Goal: Information Seeking & Learning: Learn about a topic

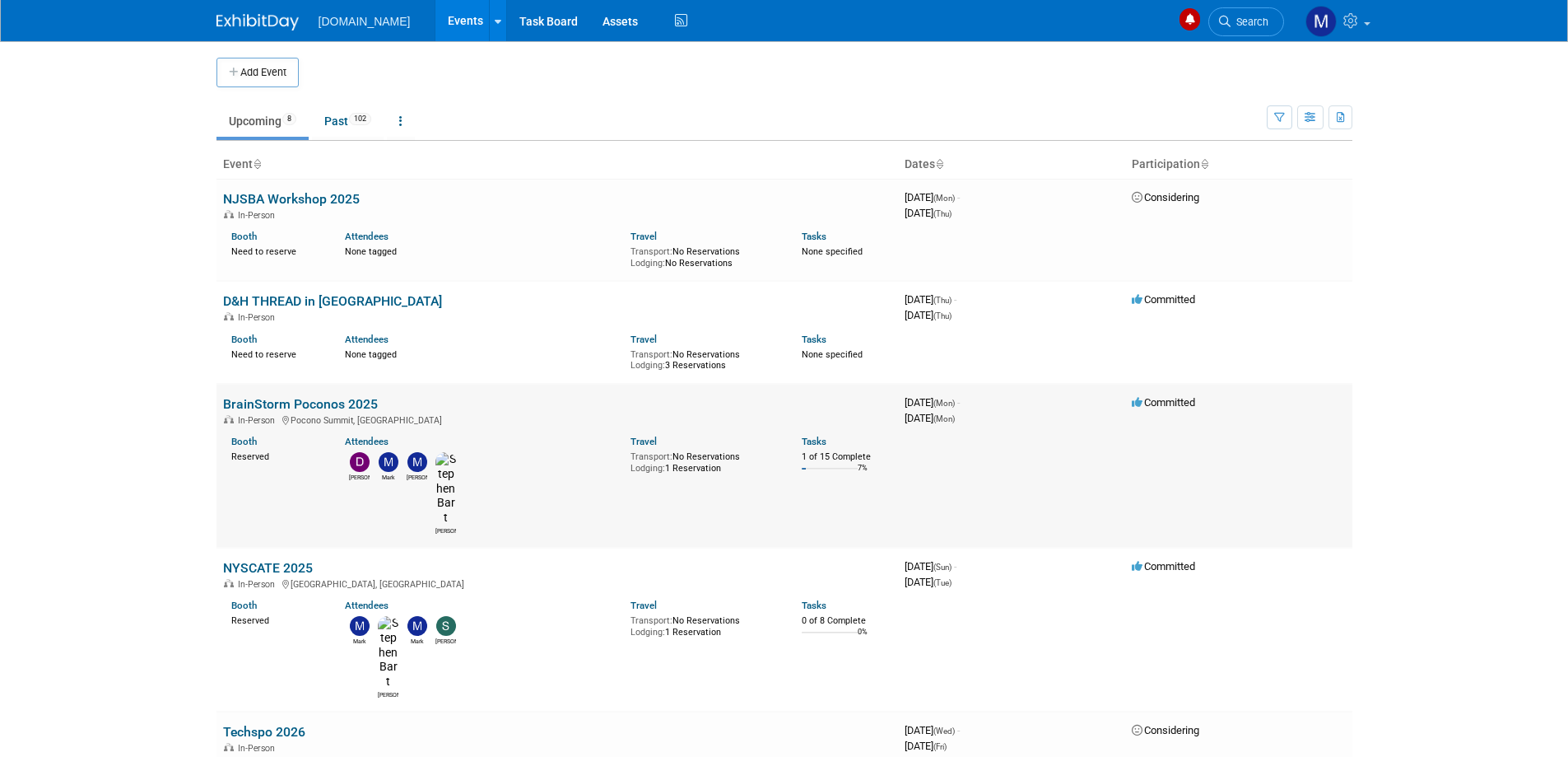
click at [316, 406] on link "BrainStorm Poconos 2025" at bounding box center [300, 404] width 155 height 16
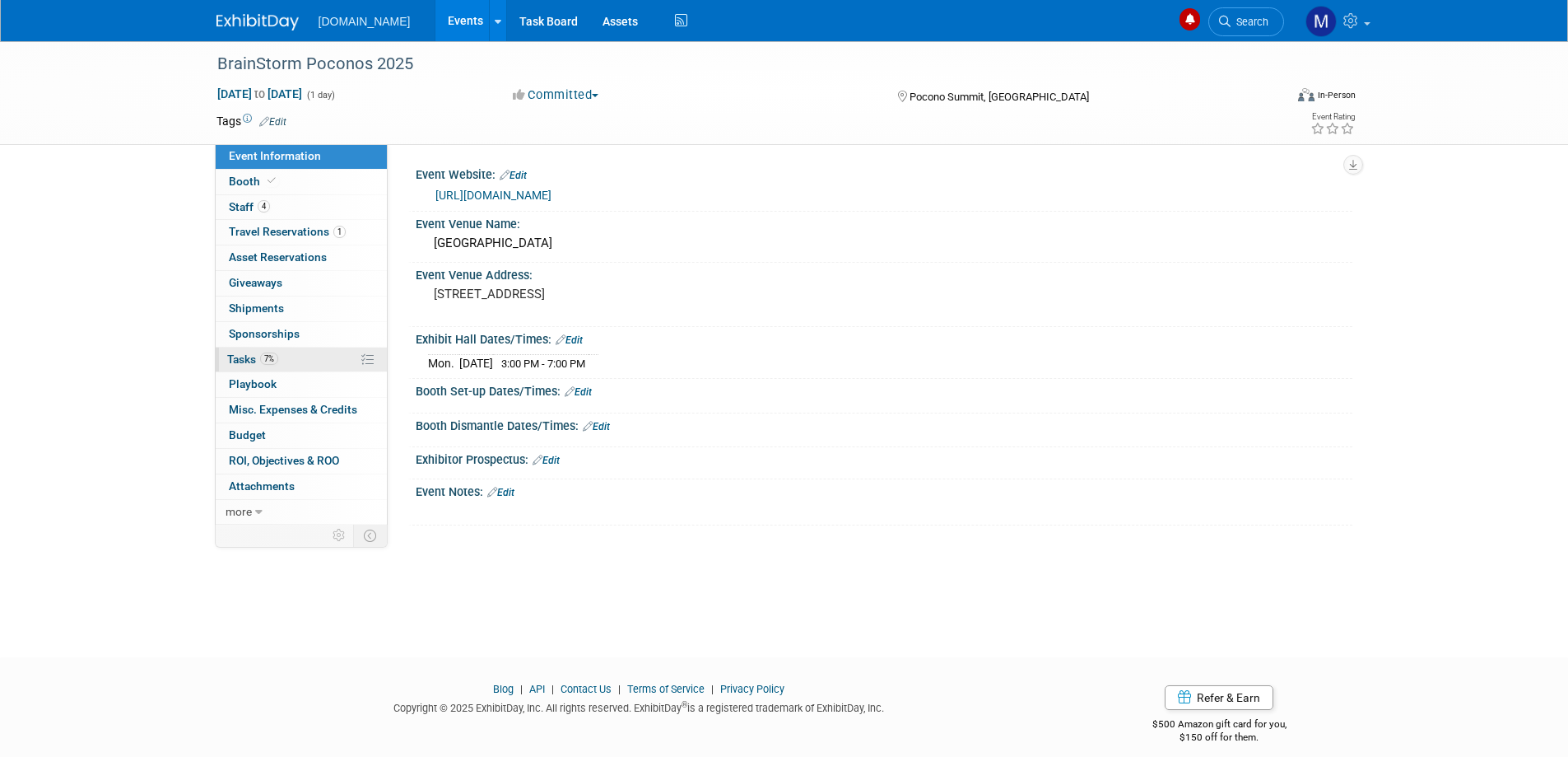
click at [255, 364] on span "Tasks 7%" at bounding box center [252, 359] width 51 height 13
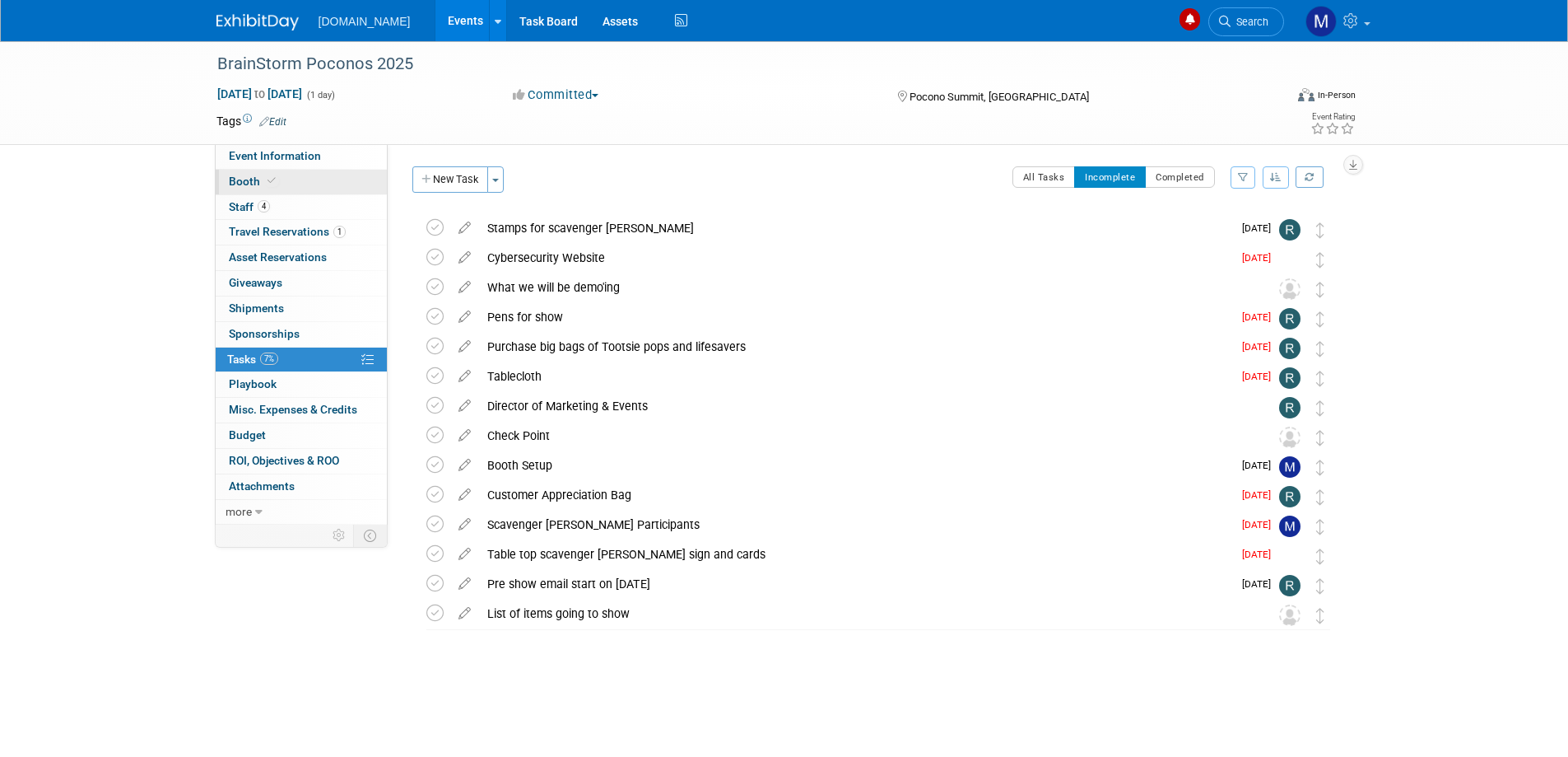
click at [238, 176] on span "Booth" at bounding box center [254, 182] width 50 height 13
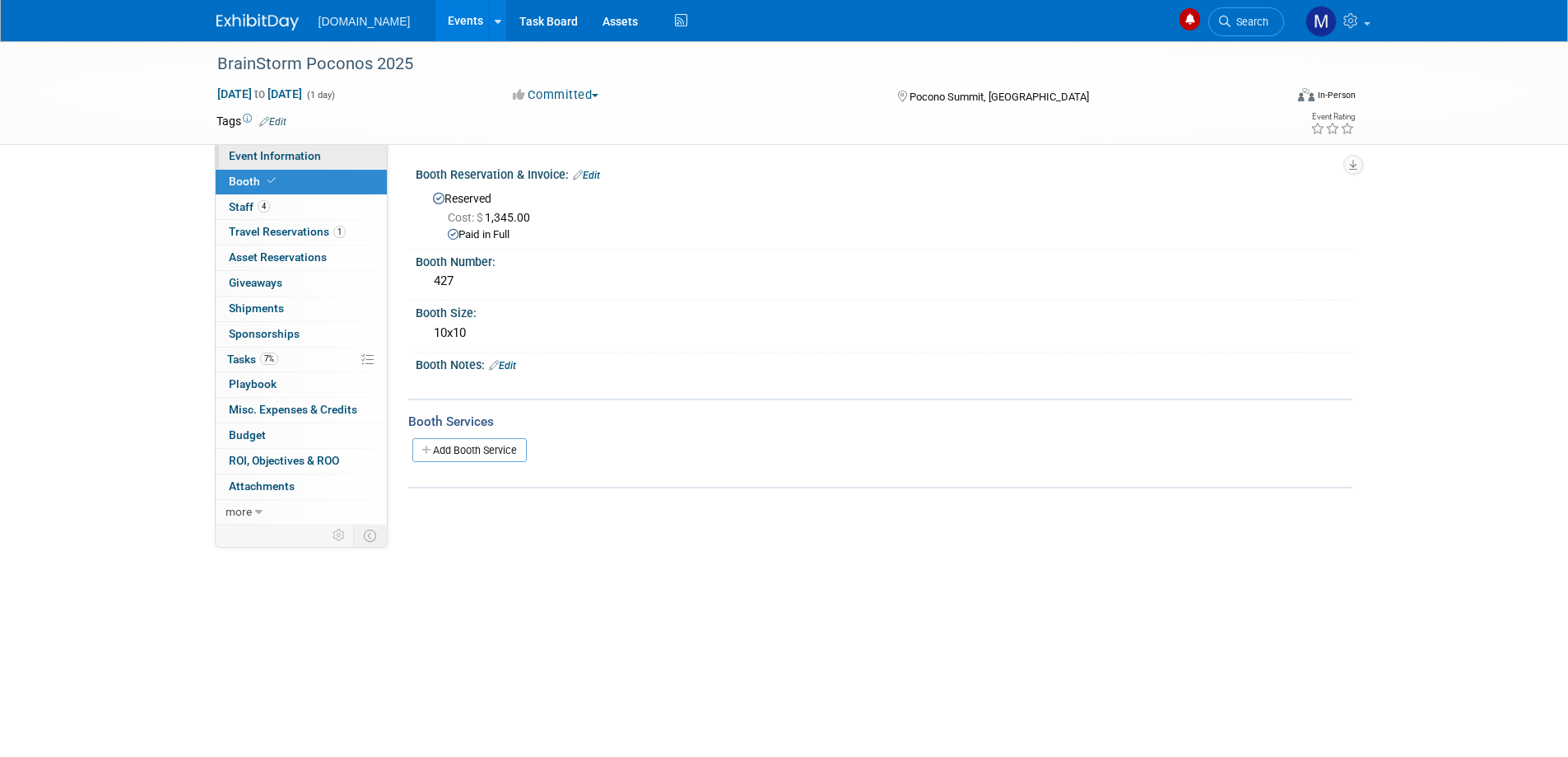
click at [244, 147] on link "Event Information" at bounding box center [301, 157] width 171 height 25
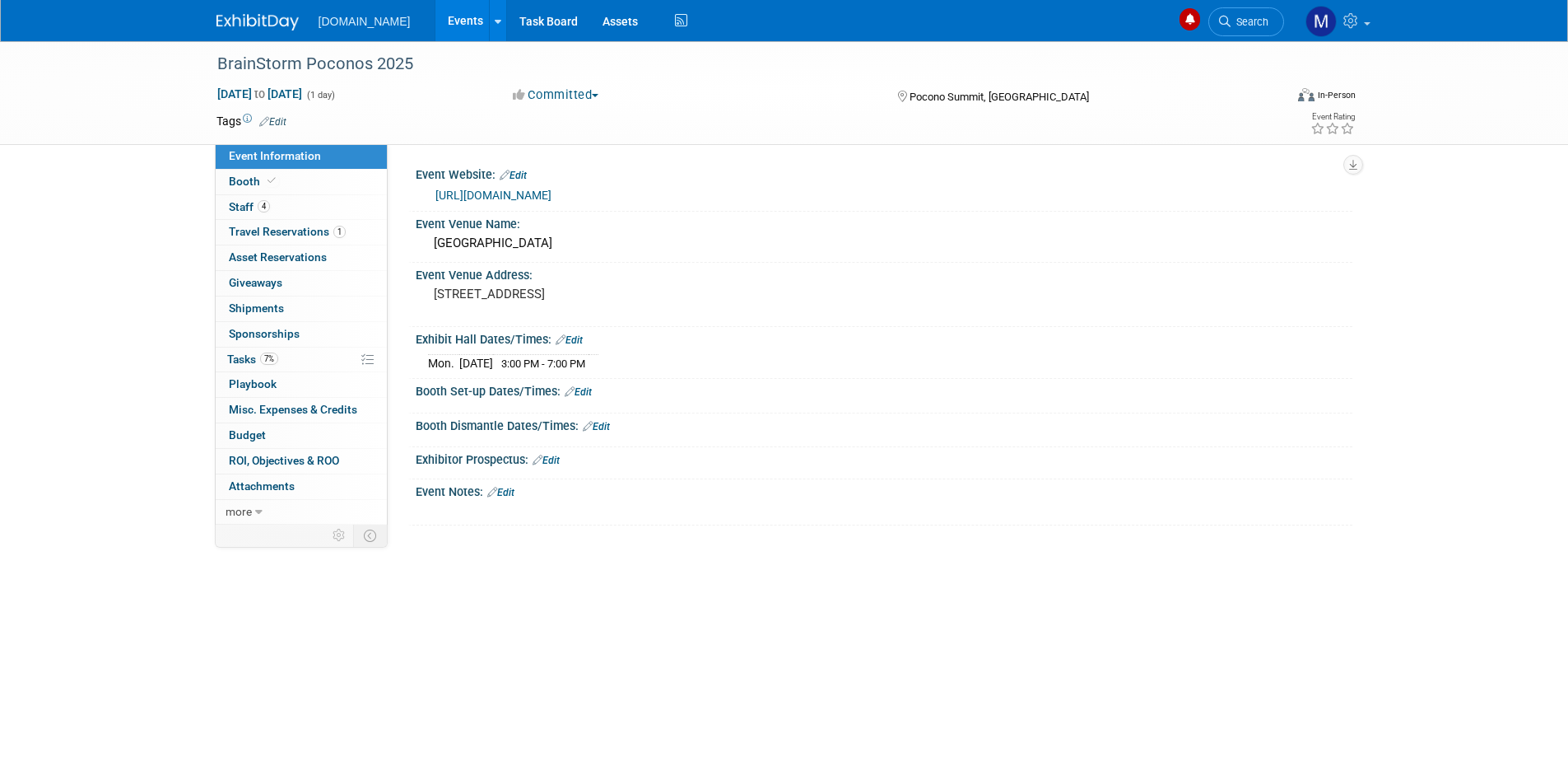
click at [226, 168] on link "Event Information" at bounding box center [301, 157] width 171 height 25
click at [234, 12] on link at bounding box center [267, 14] width 102 height 13
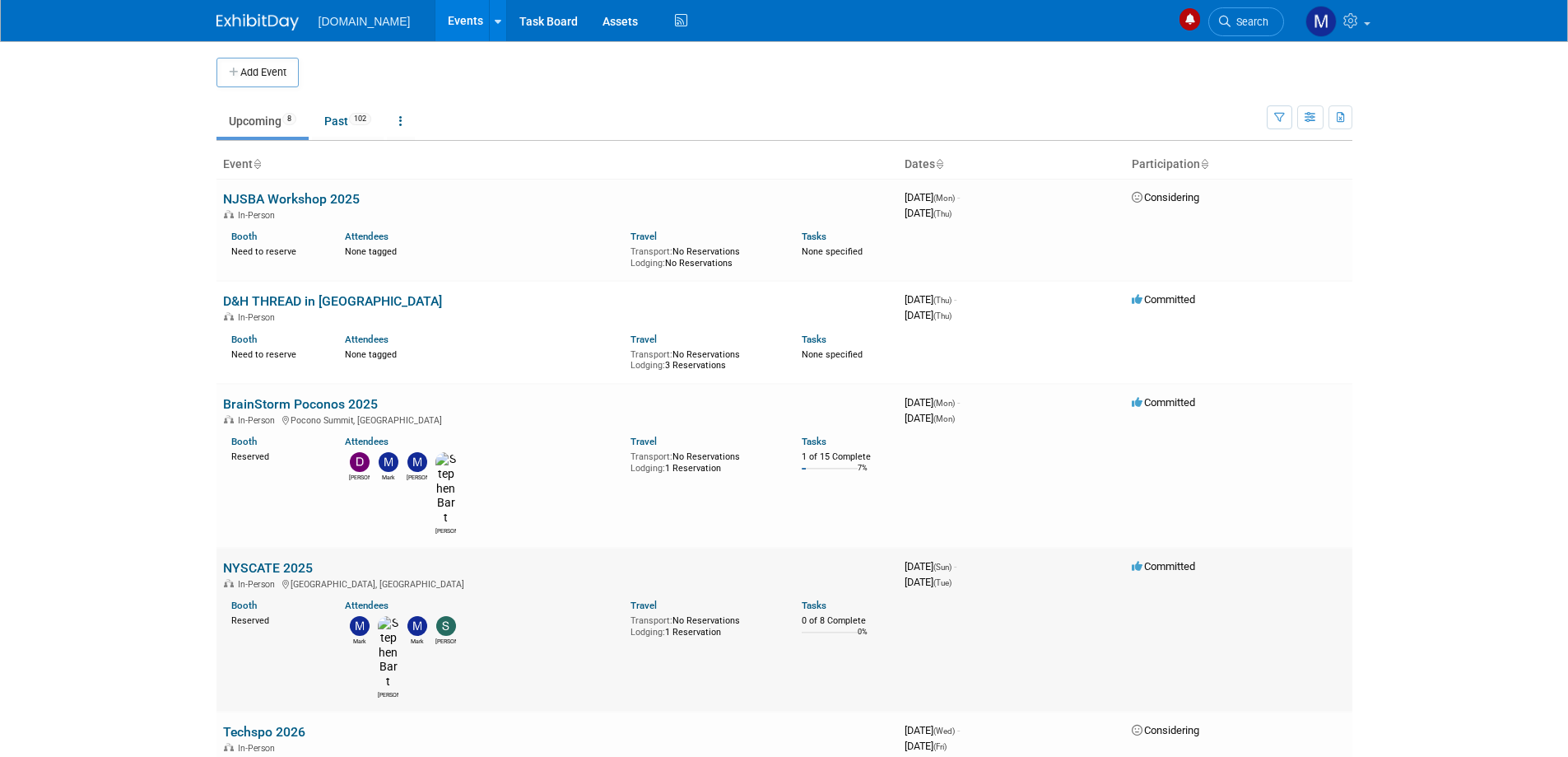
click at [272, 560] on link "NYSCATE 2025" at bounding box center [268, 567] width 90 height 16
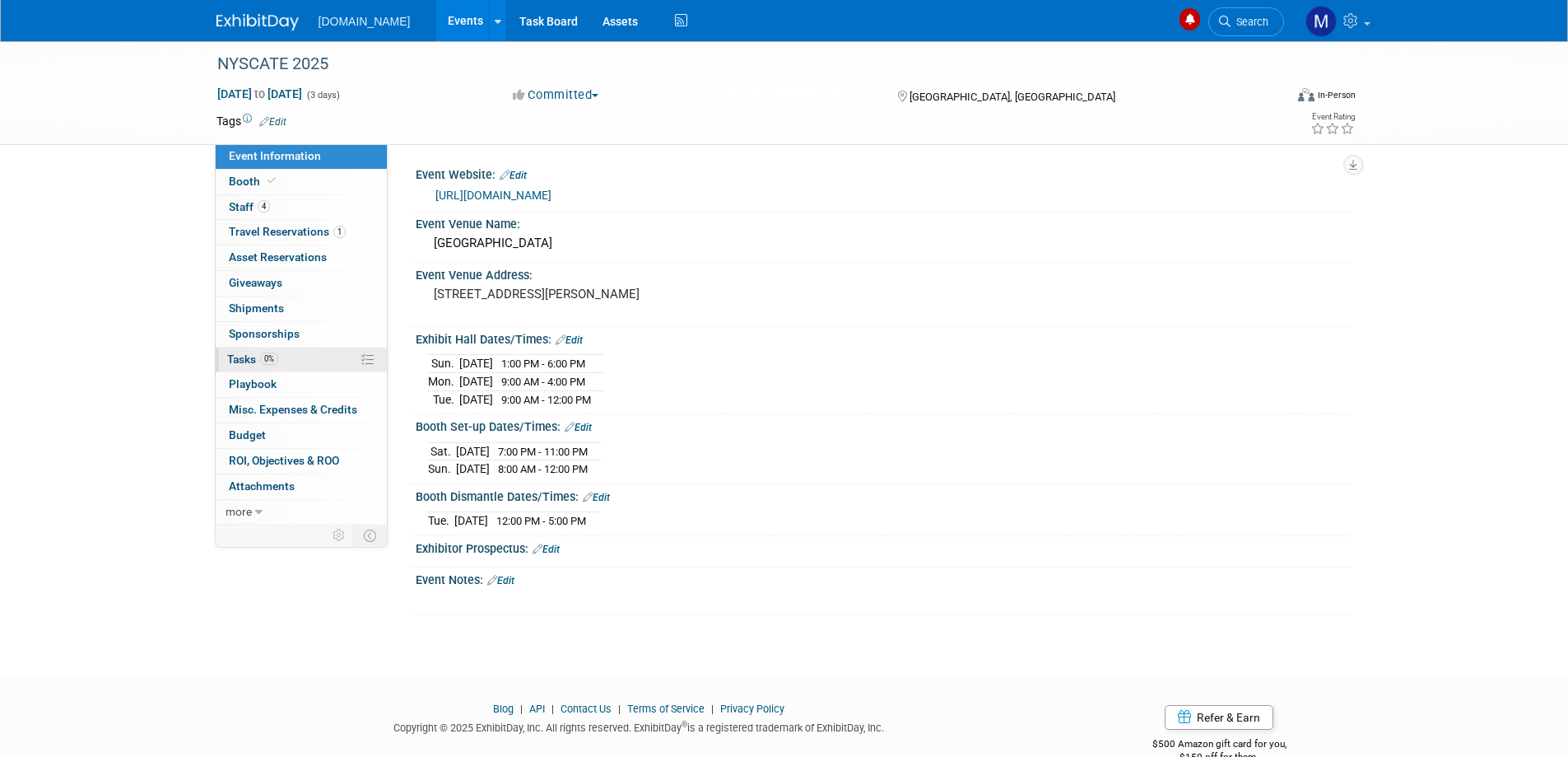
click at [244, 365] on span "Tasks 0%" at bounding box center [252, 359] width 51 height 13
